Goal: Transaction & Acquisition: Download file/media

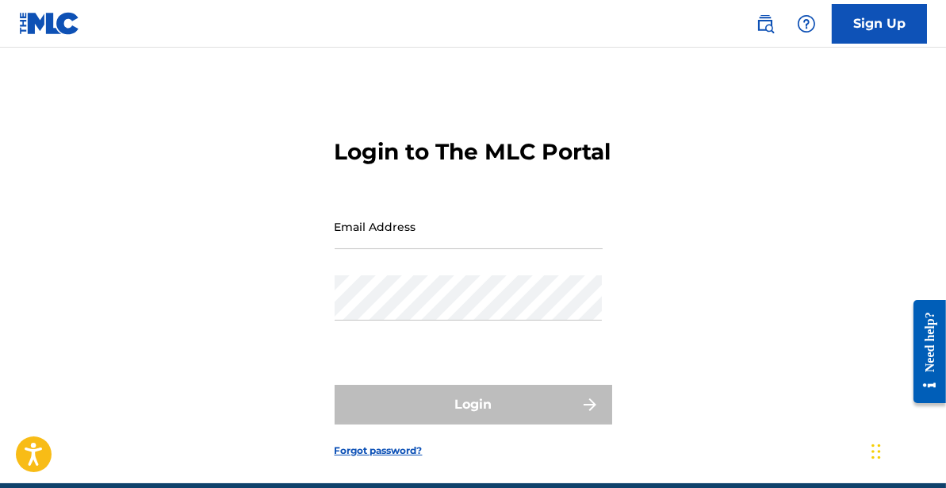
click at [417, 249] on input "Email Address" at bounding box center [469, 226] width 268 height 45
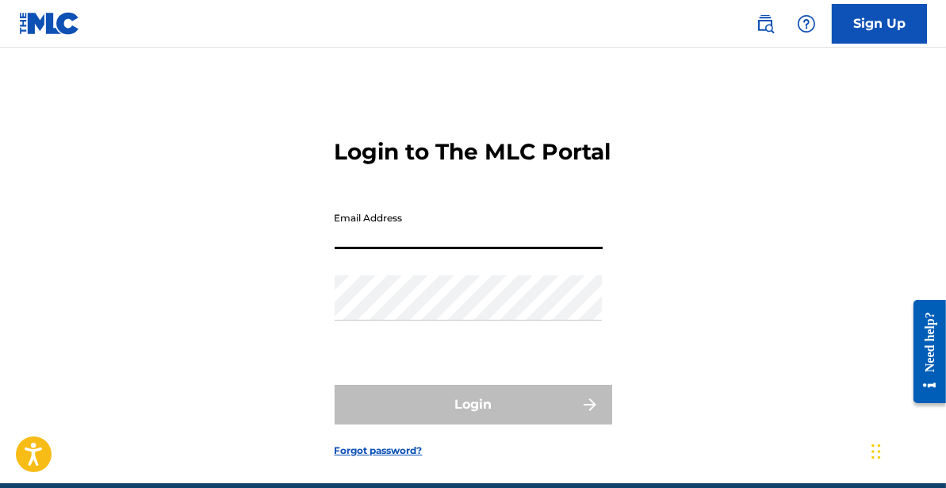
type input "[EMAIL_ADDRESS][DOMAIN_NAME]"
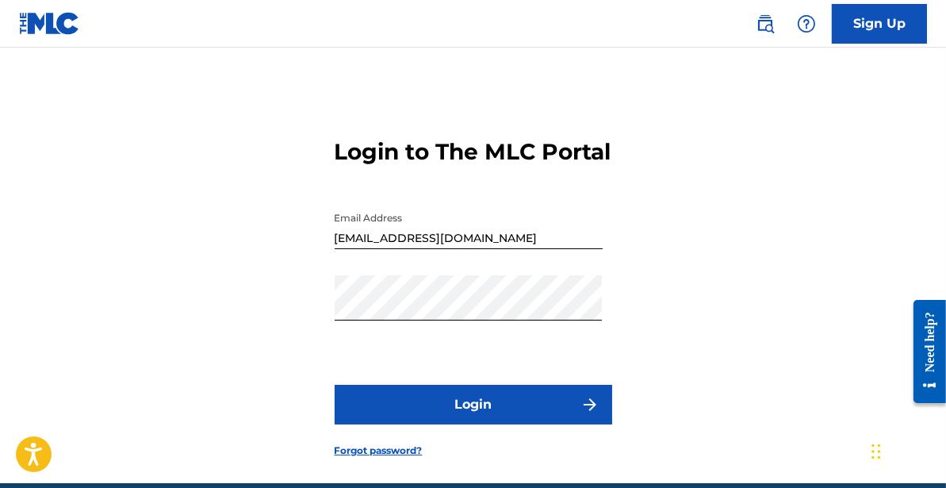
click at [454, 422] on button "Login" at bounding box center [474, 405] width 278 height 40
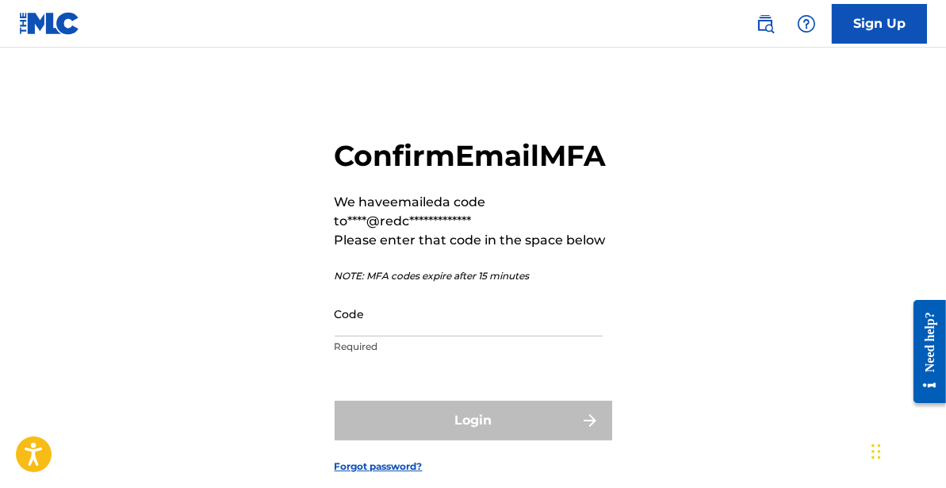
click at [404, 336] on input "Code" at bounding box center [469, 313] width 268 height 45
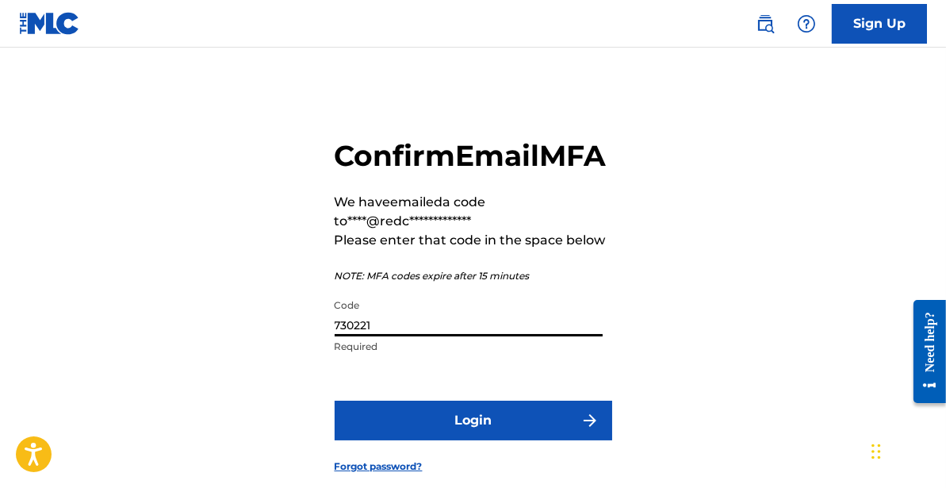
type input "730221"
click at [469, 440] on button "Login" at bounding box center [474, 420] width 278 height 40
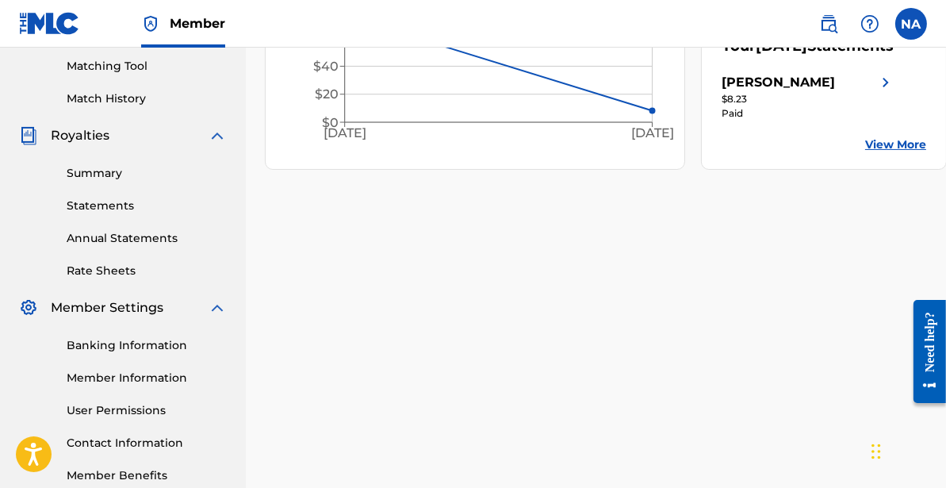
scroll to position [405, 0]
click at [115, 205] on link "Statements" at bounding box center [147, 205] width 160 height 17
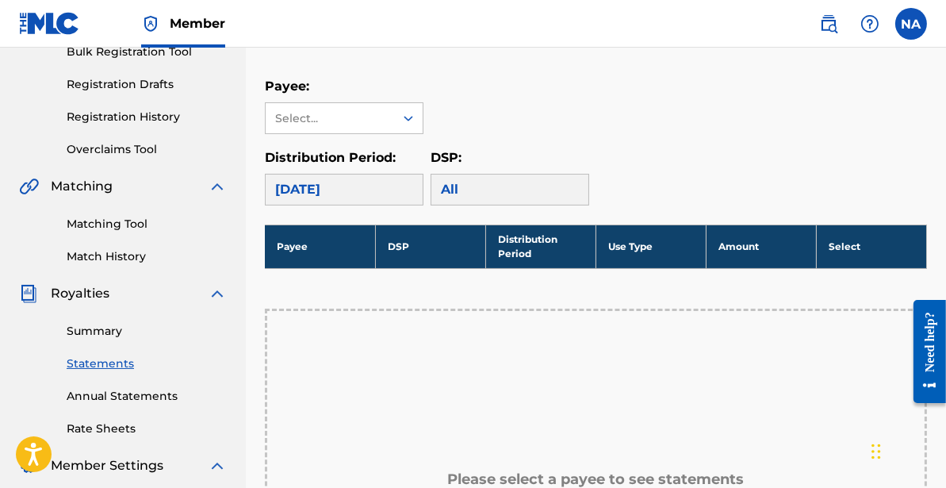
scroll to position [104, 0]
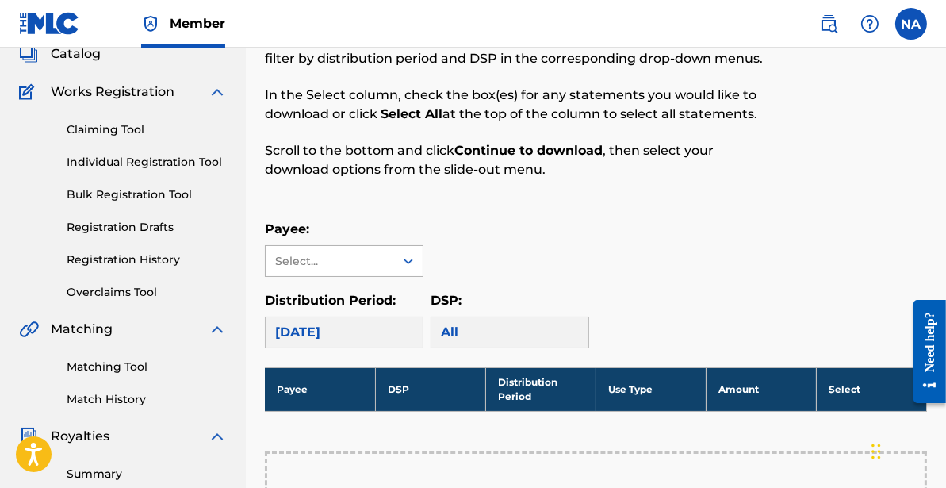
click at [412, 259] on icon at bounding box center [409, 262] width 10 height 6
click at [364, 293] on div "[PERSON_NAME]" at bounding box center [344, 297] width 157 height 40
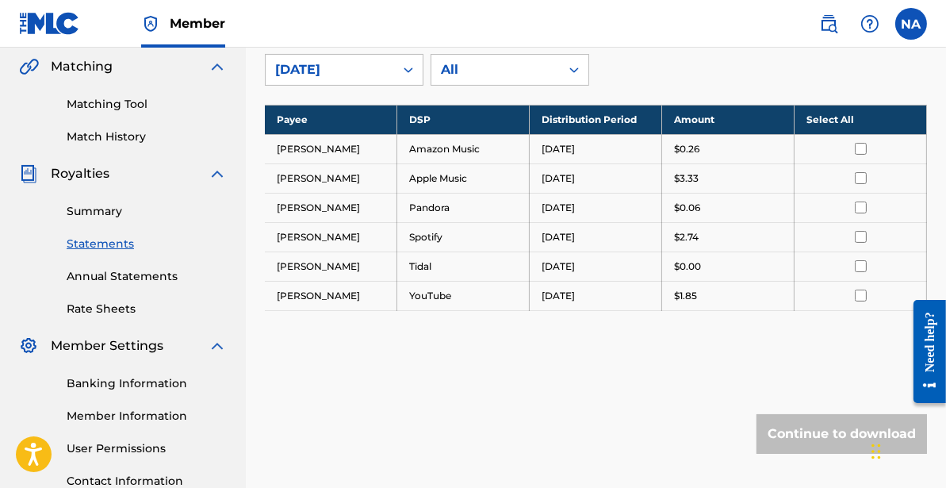
scroll to position [356, 0]
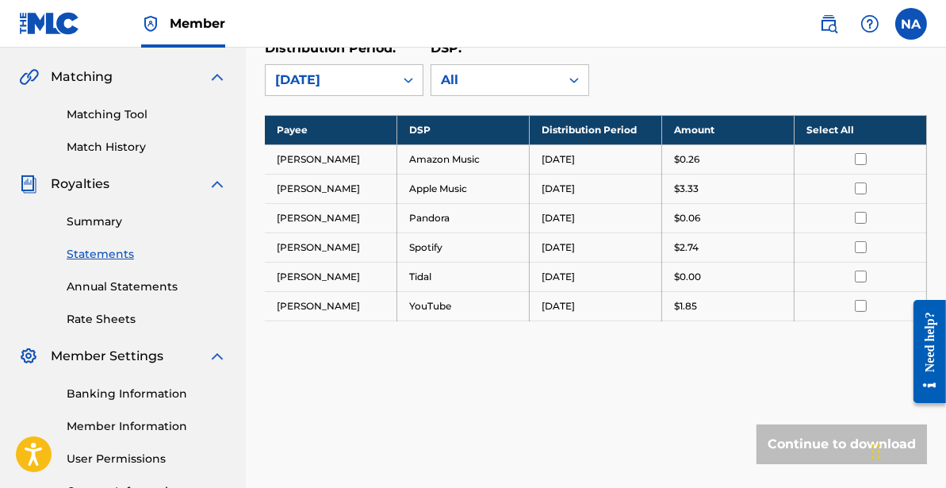
click at [860, 216] on input "checkbox" at bounding box center [861, 218] width 12 height 12
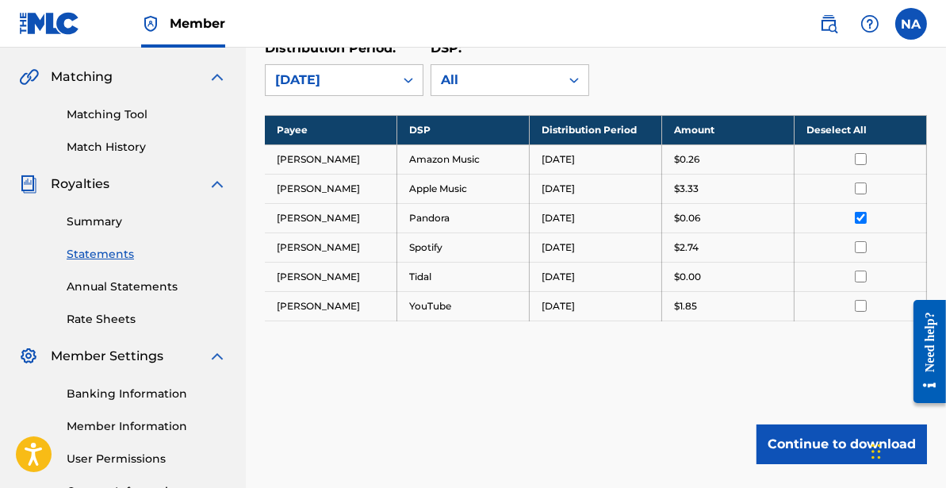
click at [795, 432] on button "Continue to download" at bounding box center [842, 444] width 171 height 40
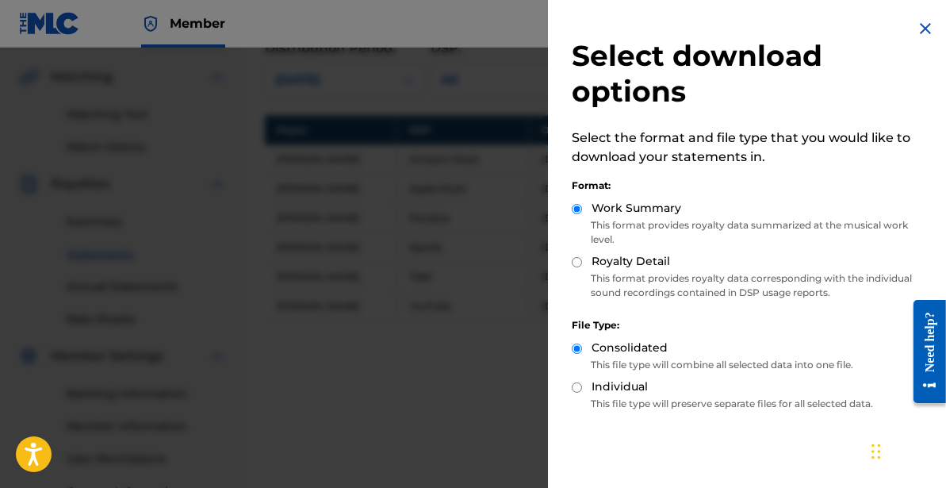
click at [577, 261] on input "Royalty Detail" at bounding box center [577, 262] width 10 height 10
radio input "true"
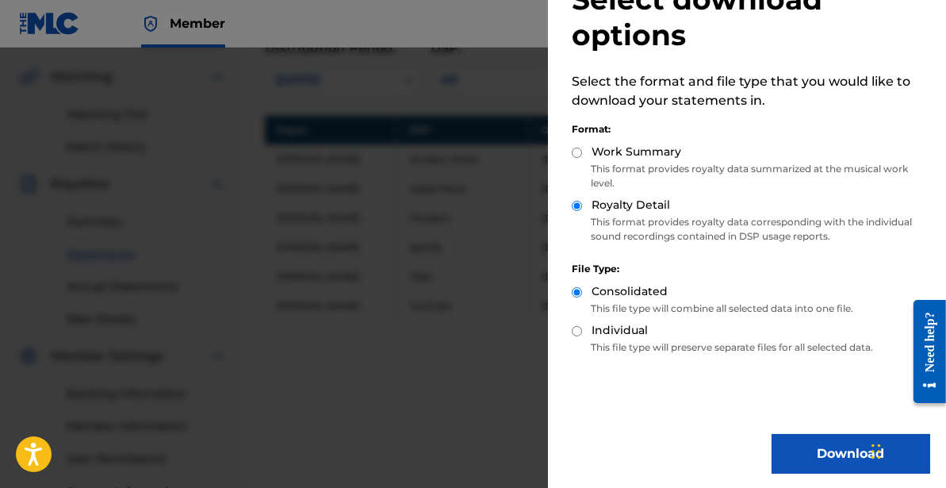
scroll to position [60, 0]
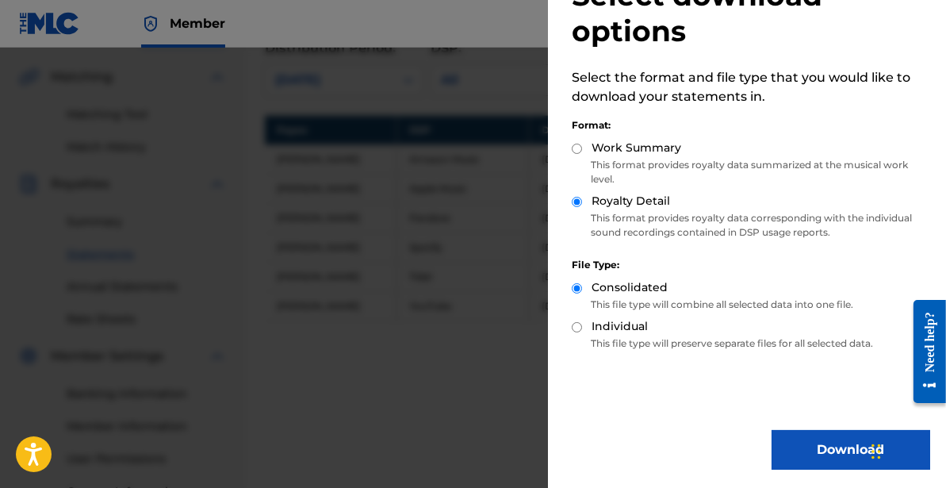
click at [818, 458] on button "Download" at bounding box center [851, 450] width 159 height 40
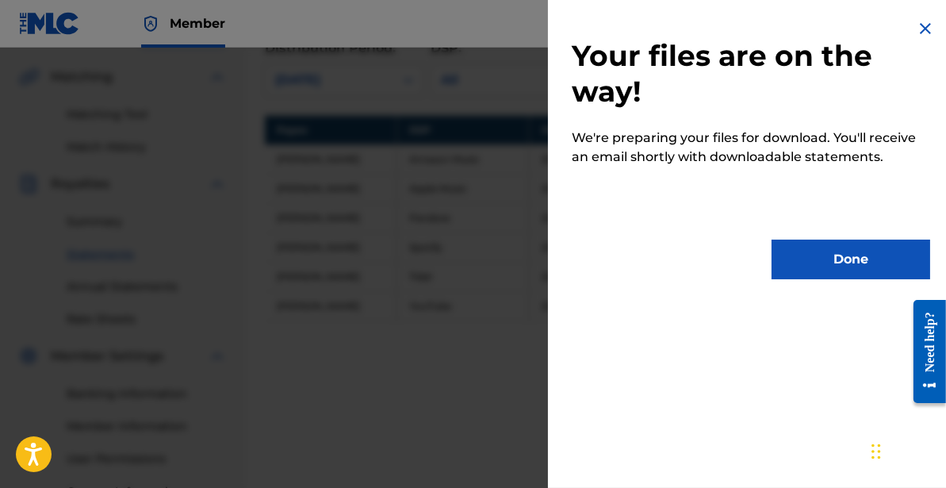
scroll to position [0, 0]
click at [808, 261] on button "Done" at bounding box center [851, 259] width 159 height 40
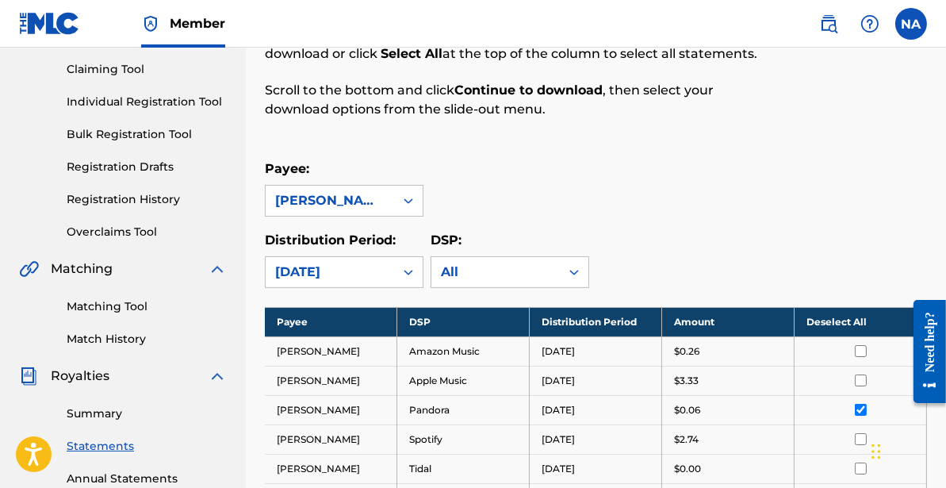
scroll to position [166, 0]
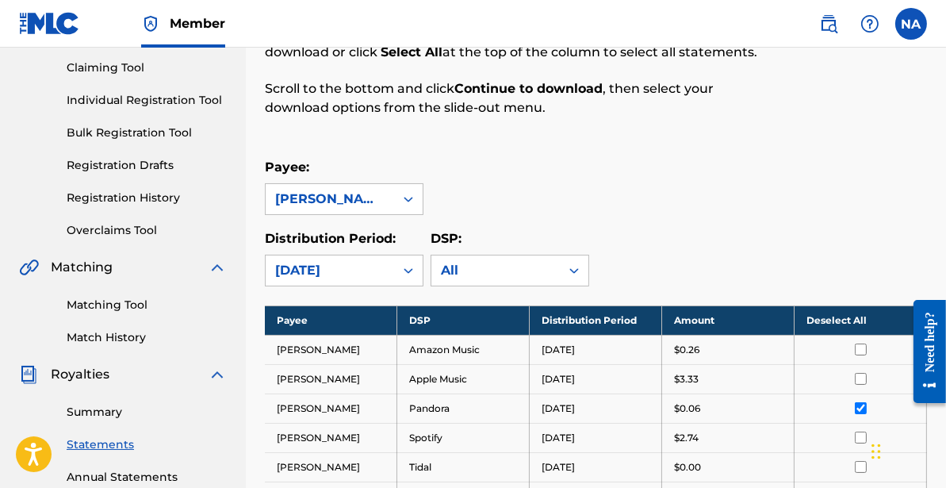
click at [95, 416] on link "Summary" at bounding box center [147, 412] width 160 height 17
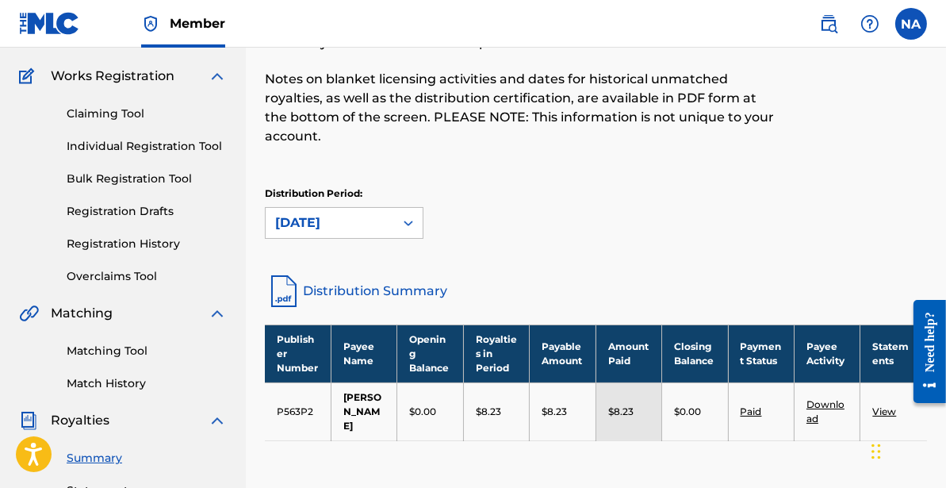
scroll to position [198, 0]
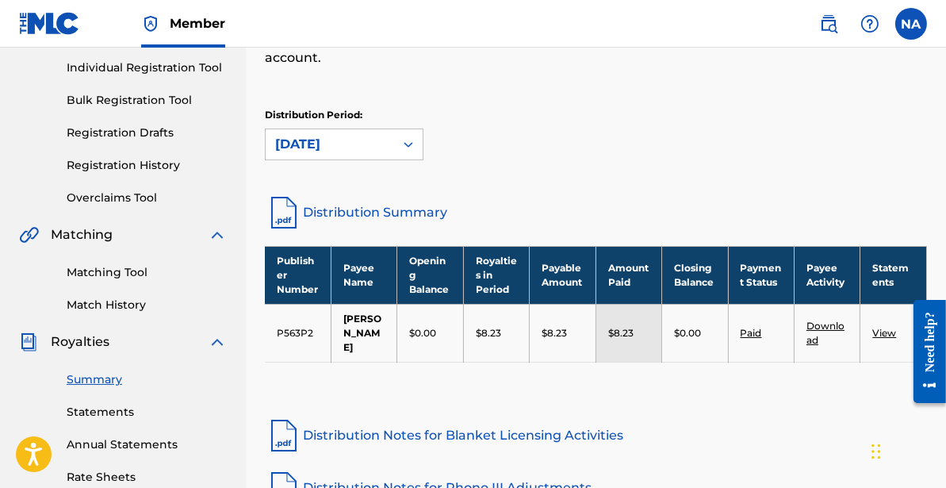
click at [753, 327] on link "Paid" at bounding box center [751, 333] width 21 height 12
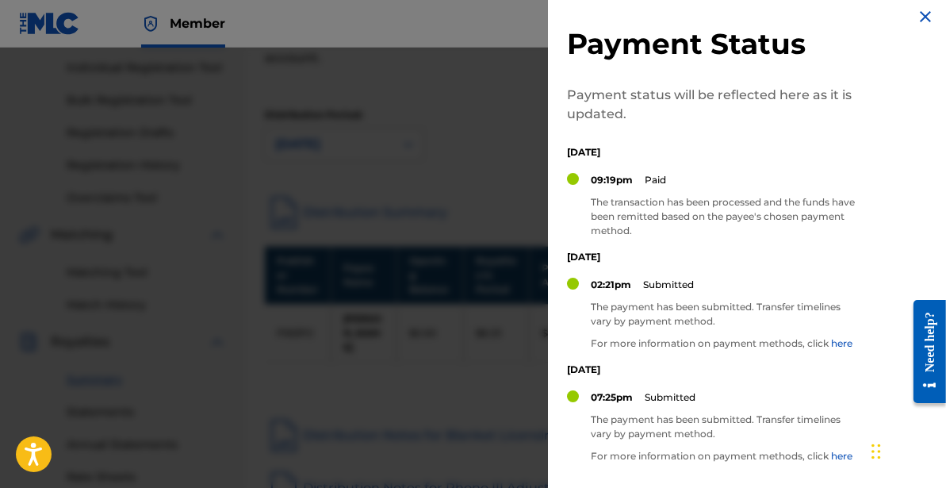
scroll to position [0, 0]
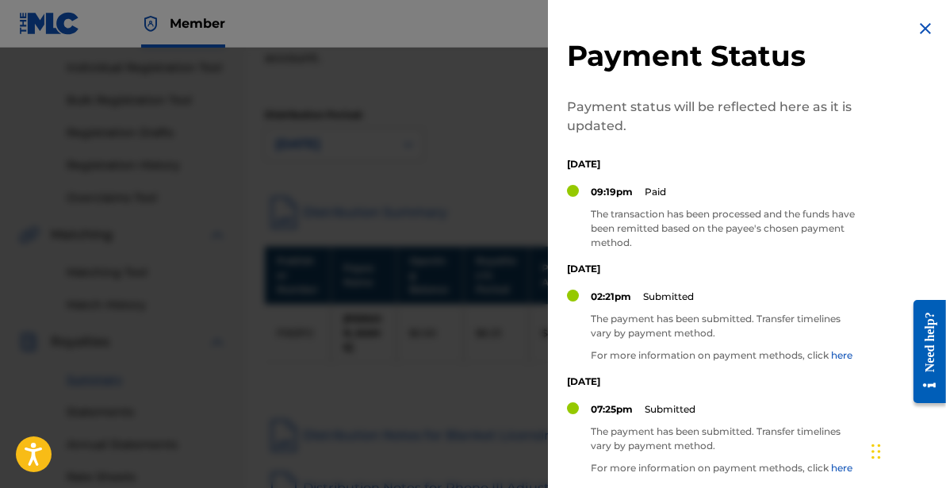
click at [922, 21] on img at bounding box center [925, 28] width 19 height 19
